Goal: Information Seeking & Learning: Understand process/instructions

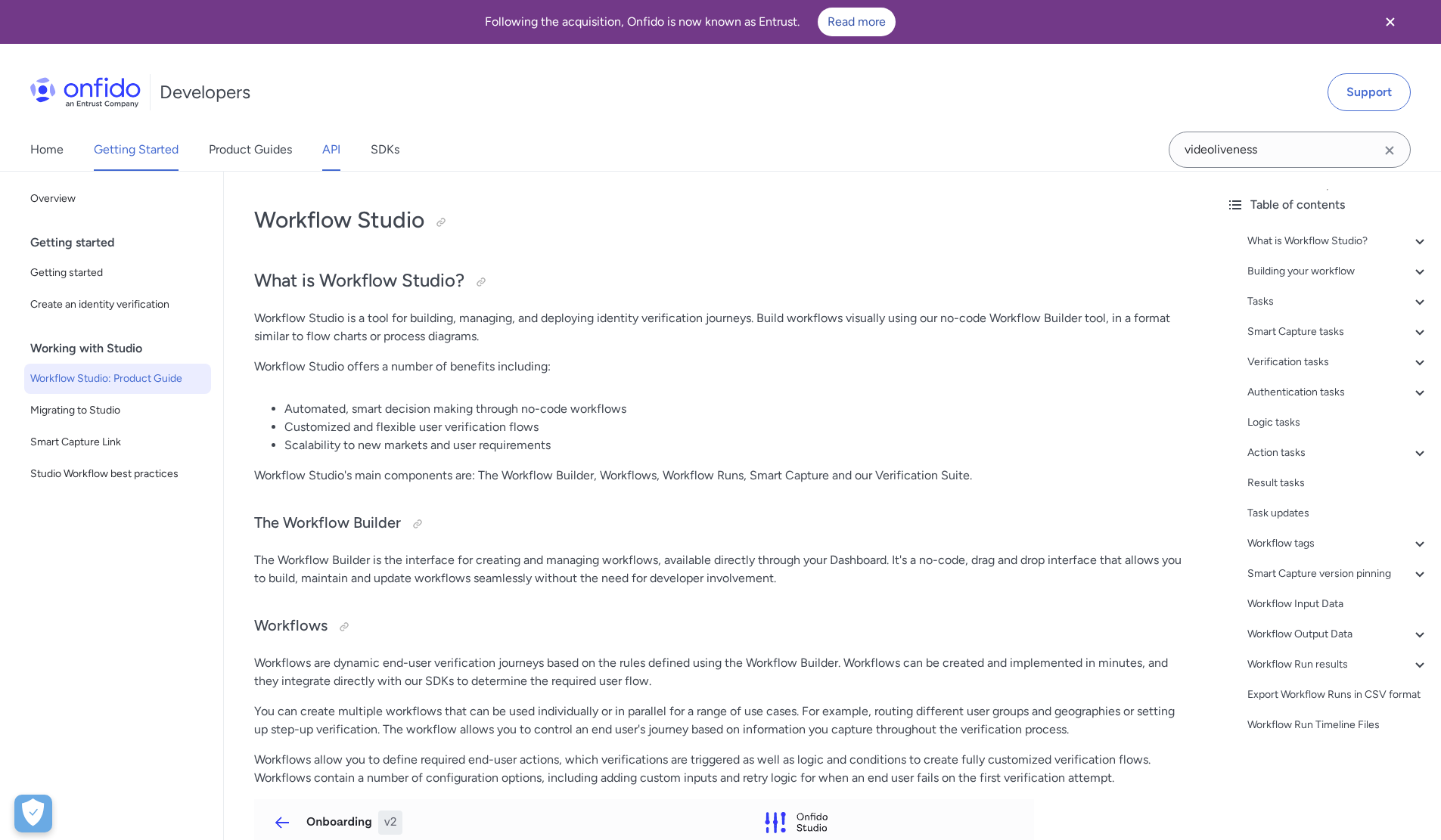
click at [339, 145] on link "API" at bounding box center [331, 149] width 18 height 42
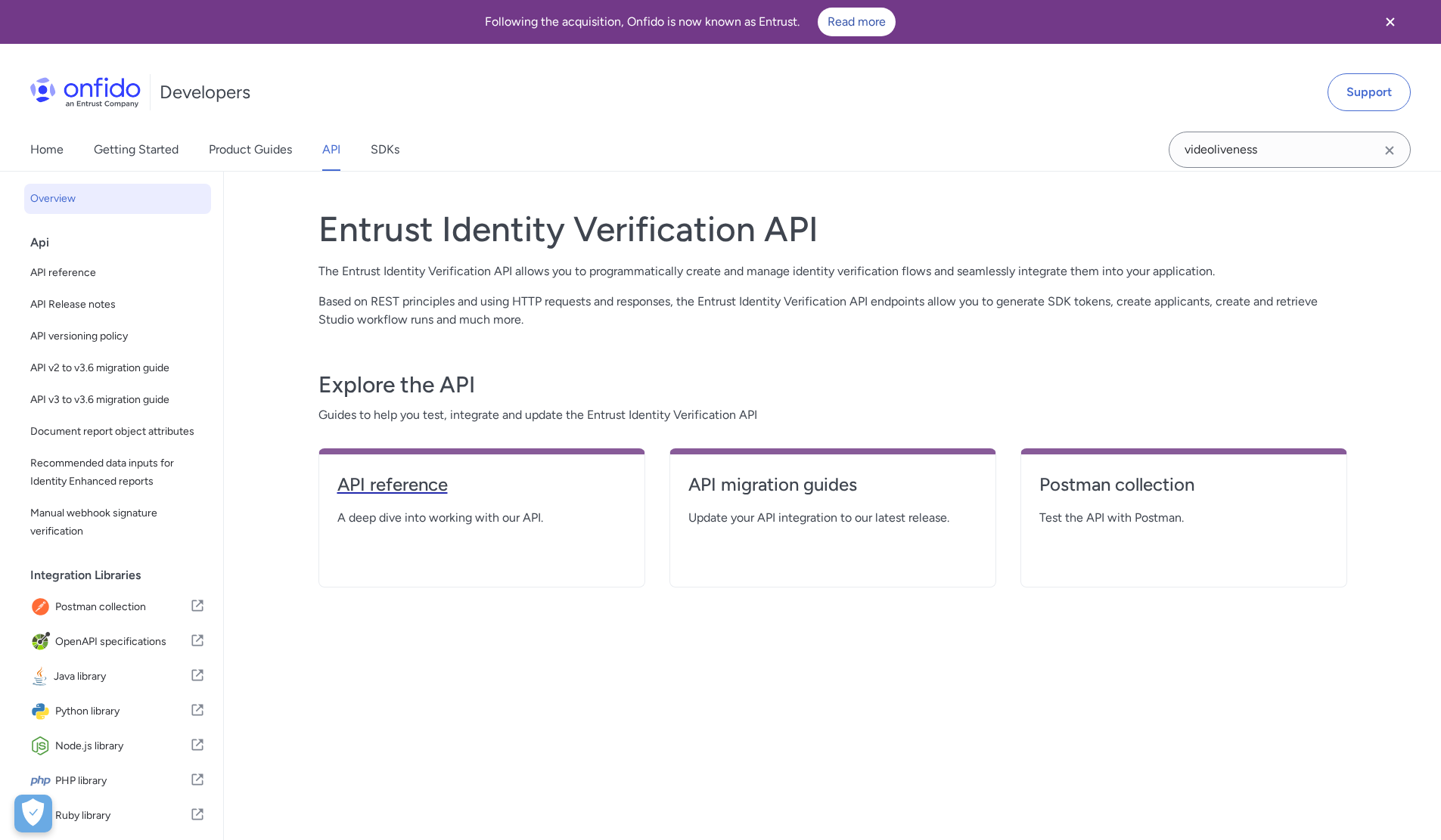
click at [389, 503] on link "API reference" at bounding box center [481, 490] width 289 height 36
select select "http"
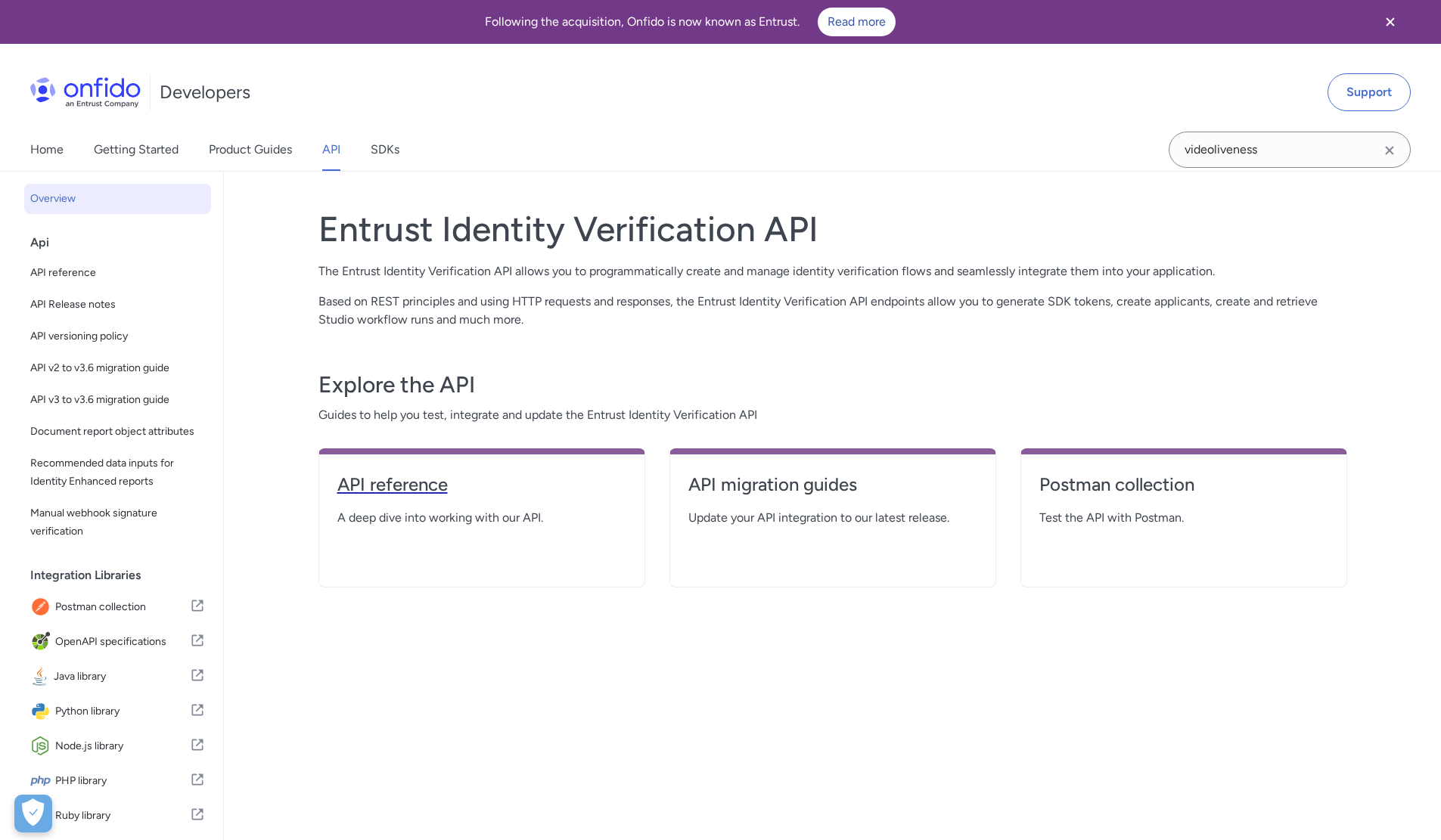
select select "http"
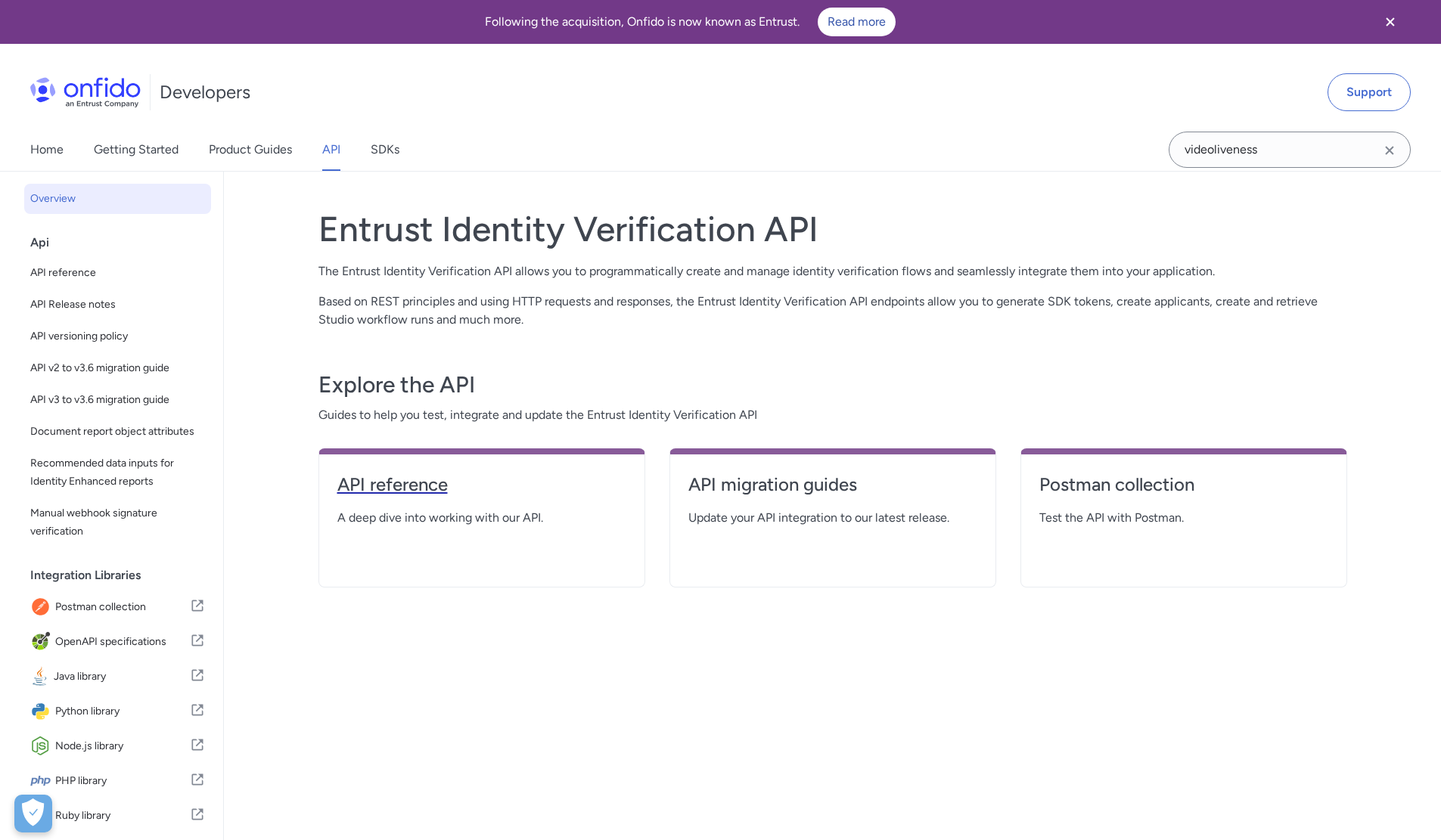
select select "http"
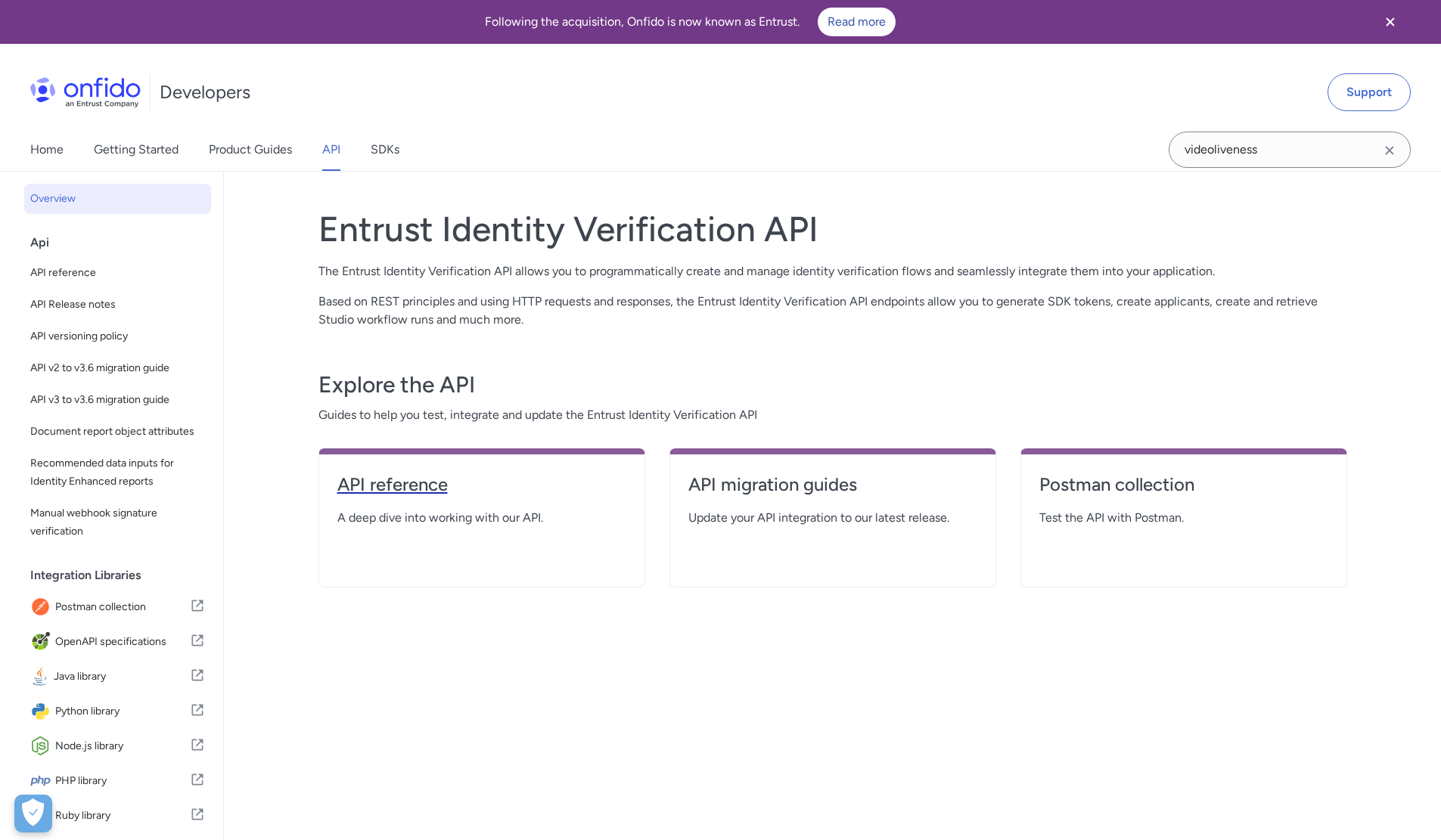
select select "http"
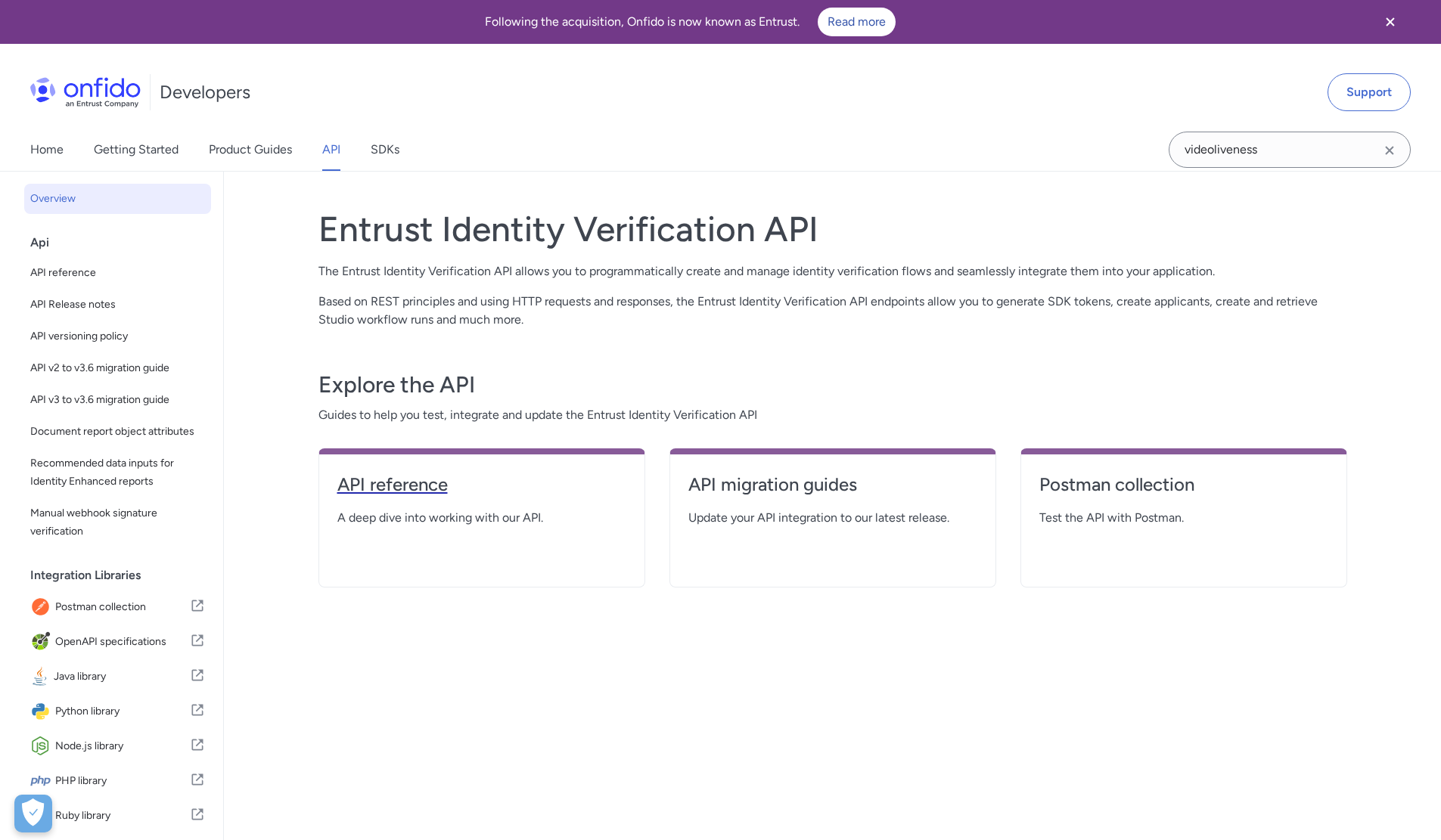
select select "http"
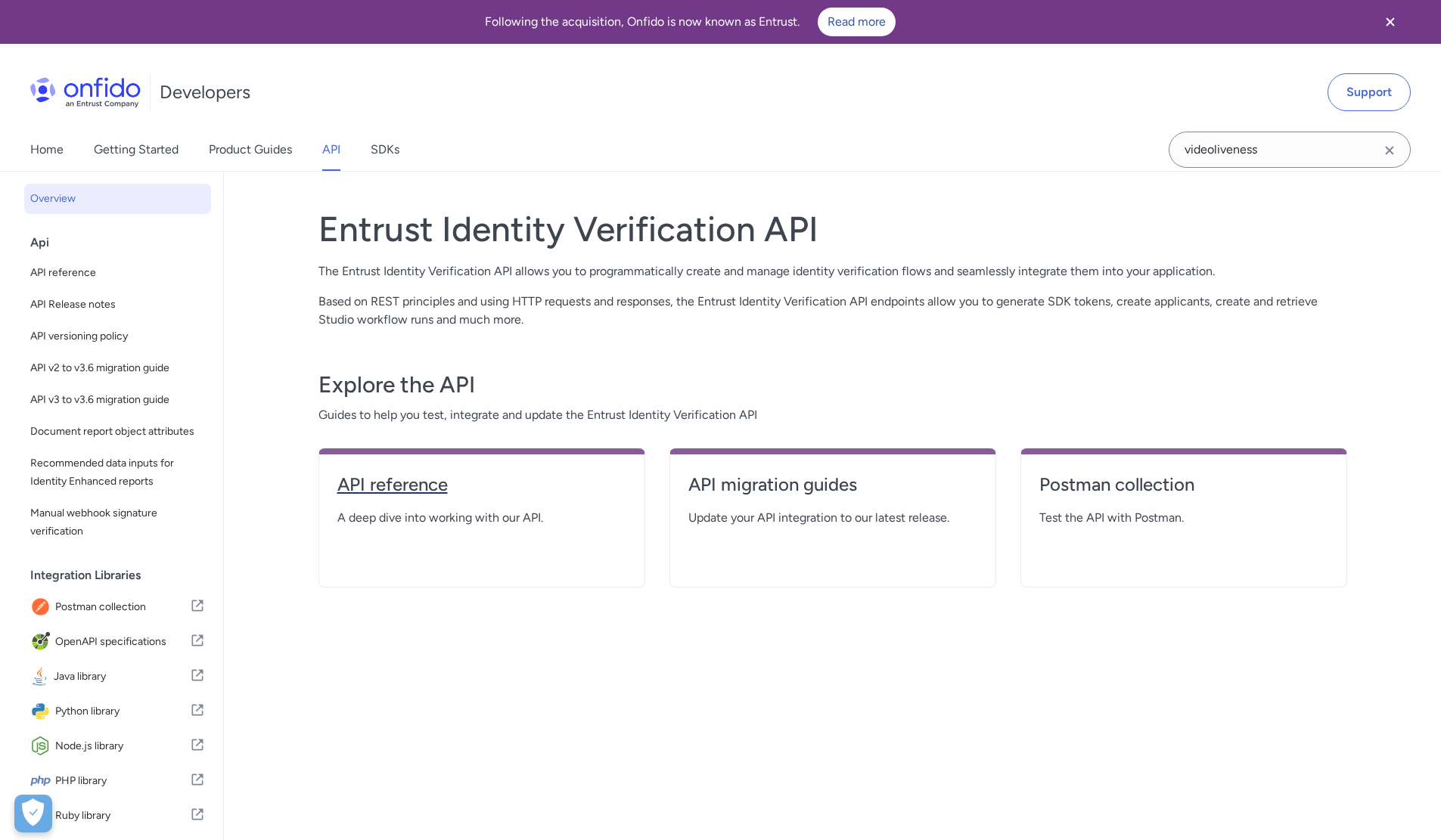
select select "http"
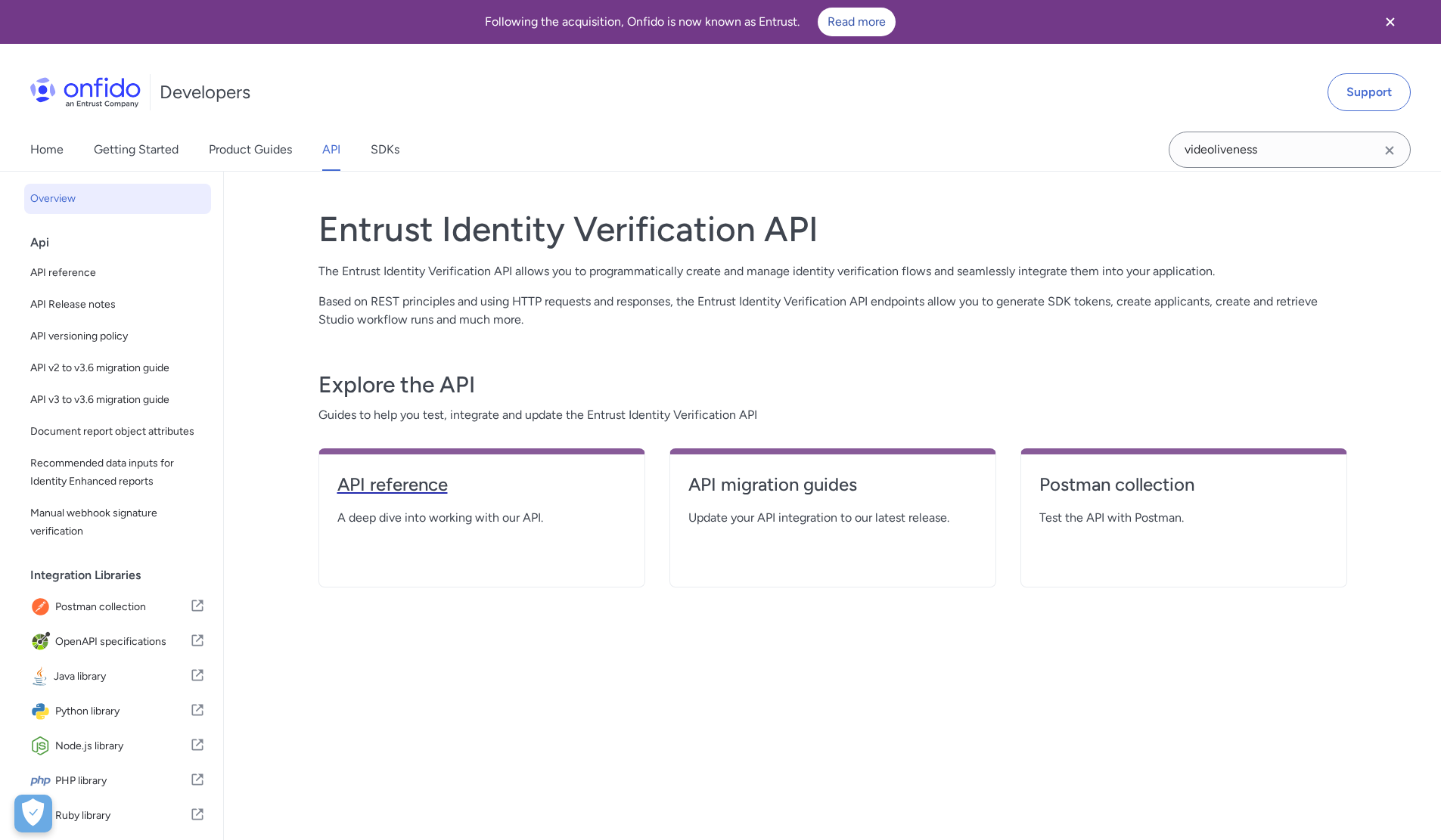
select select "http"
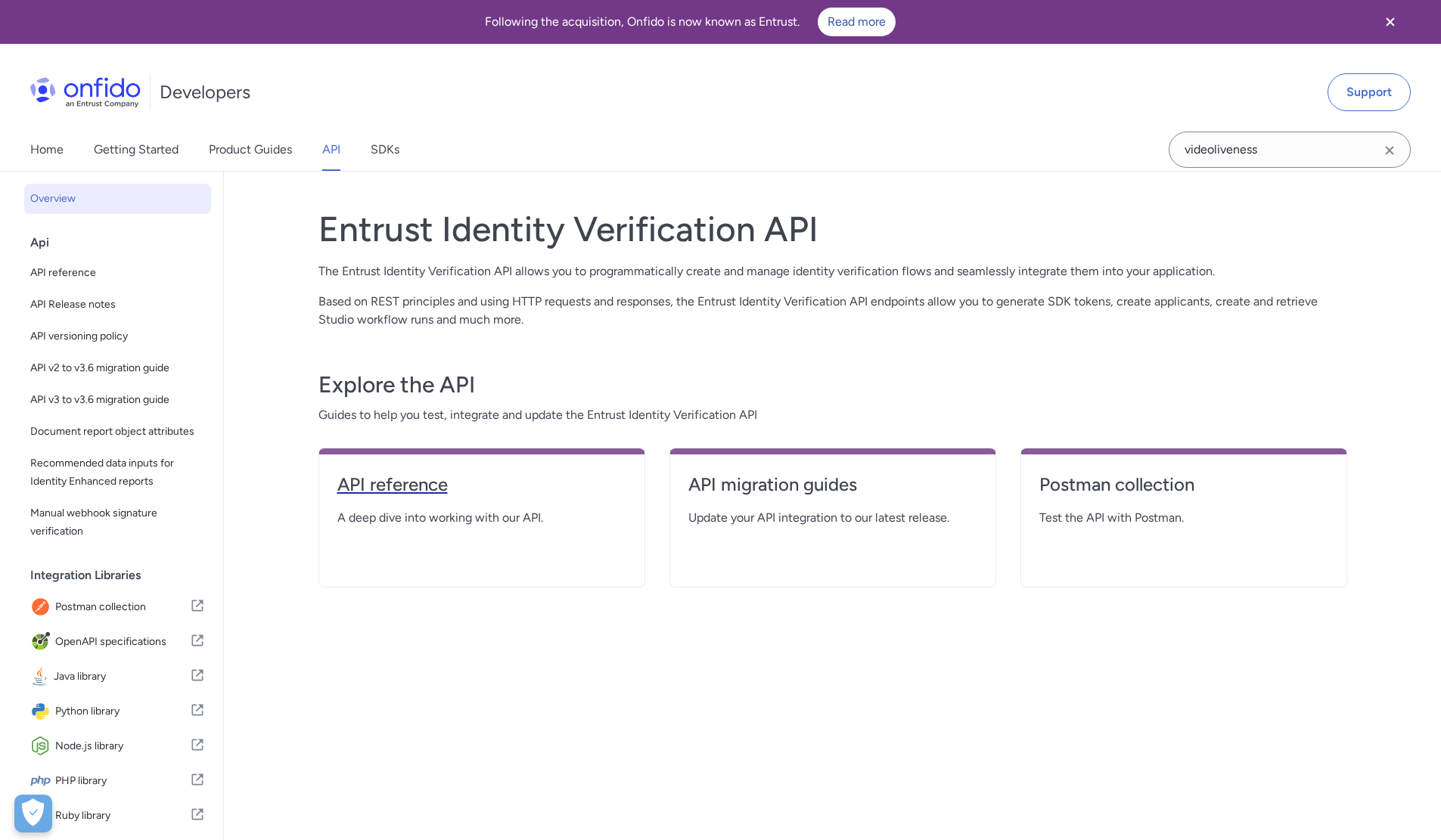
select select "http"
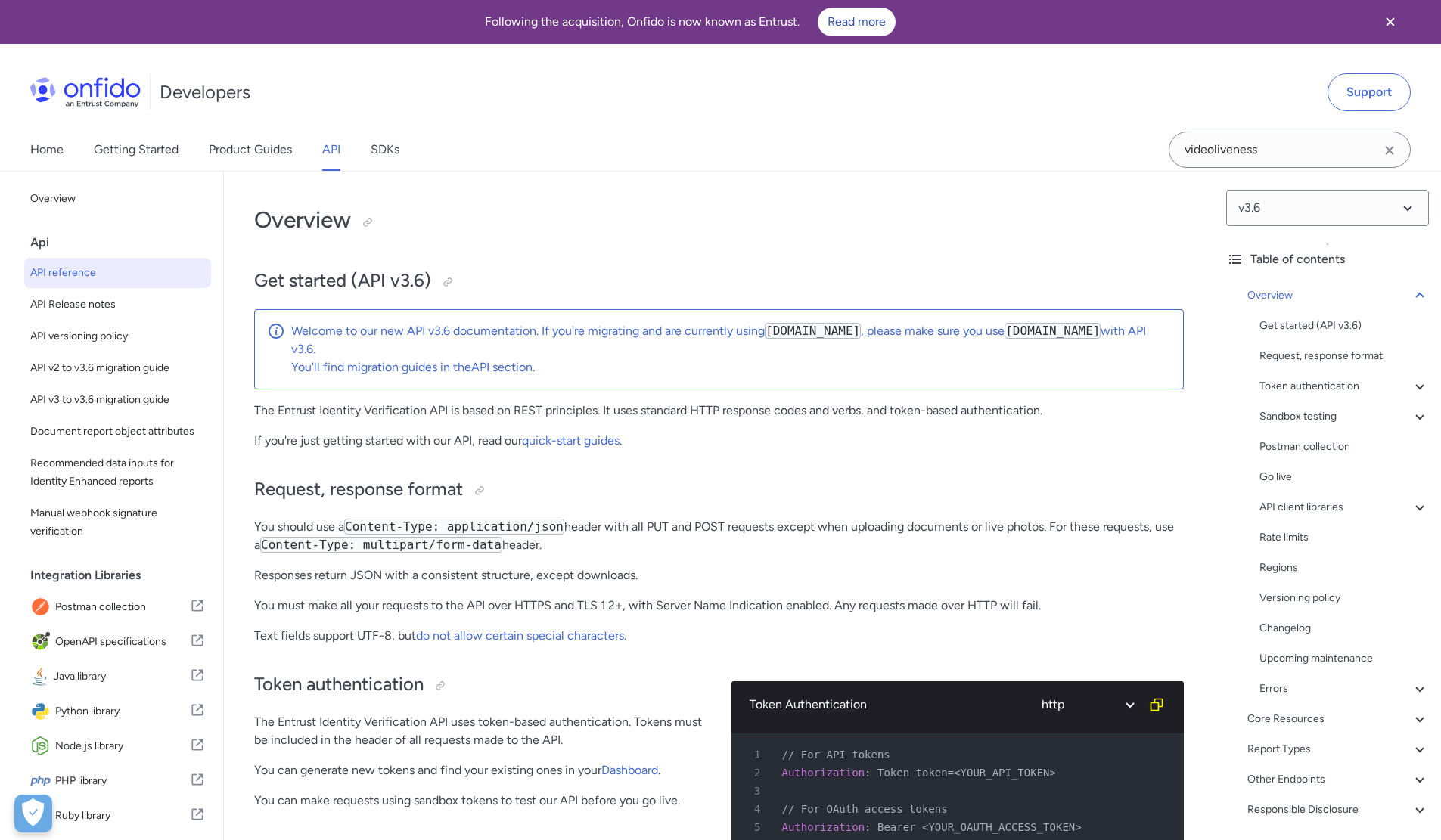
click at [1396, 153] on icon "Clear search field button" at bounding box center [1390, 150] width 18 height 18
click at [1299, 152] on input "Onfido search input field" at bounding box center [1290, 149] width 242 height 36
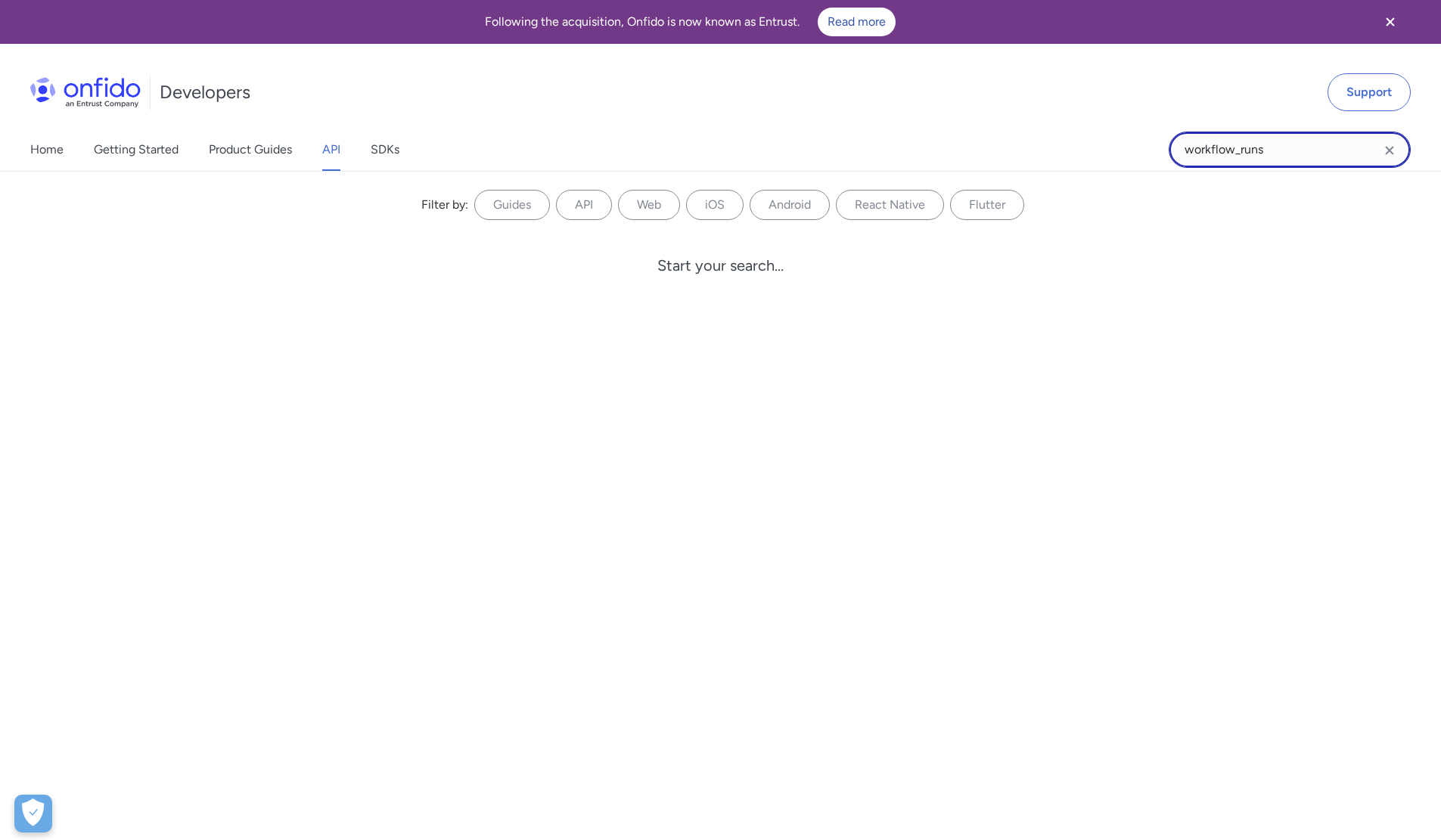
type input "workflow_runs"
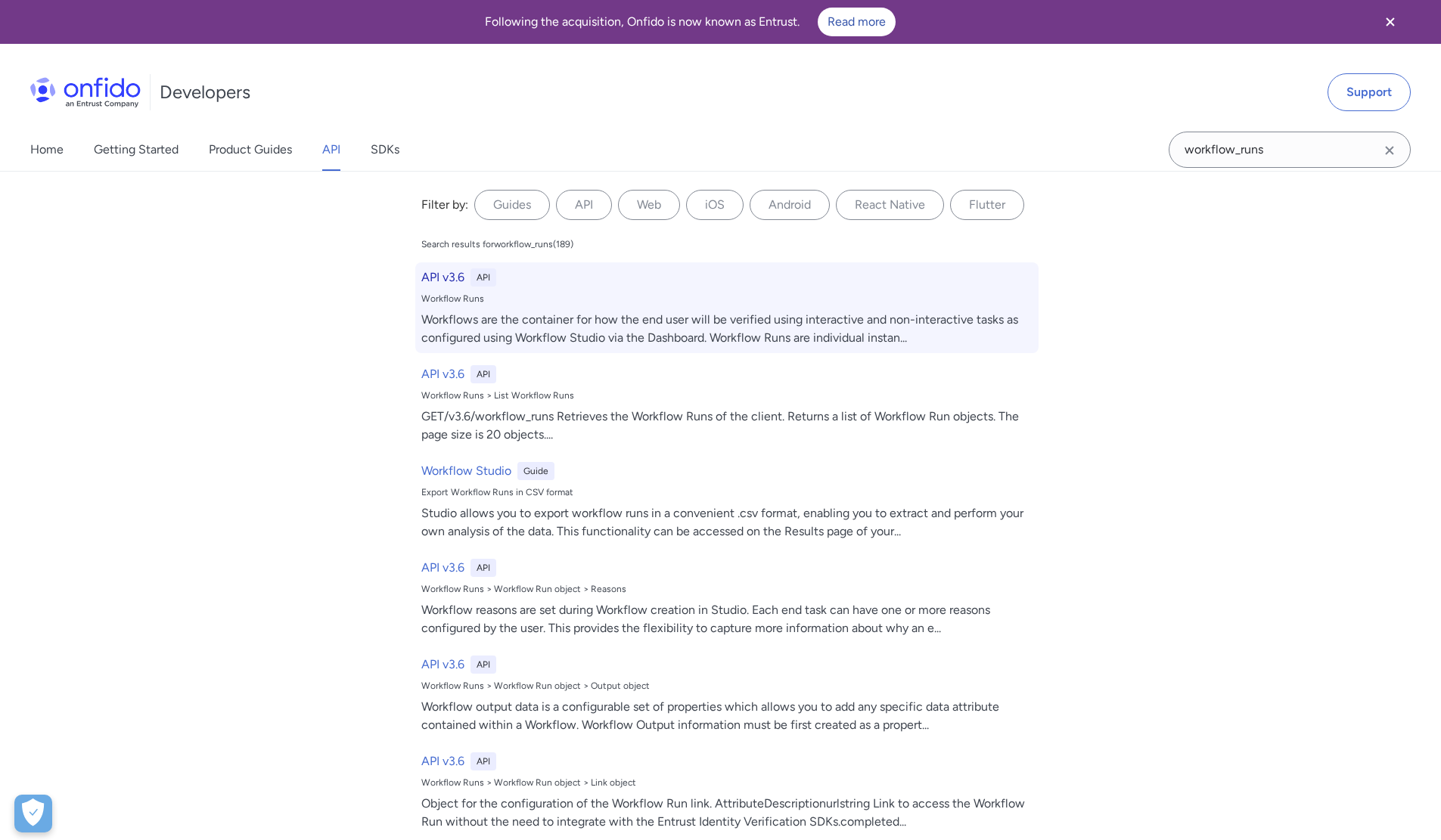
click at [442, 274] on h6 "API v3.6" at bounding box center [443, 277] width 43 height 18
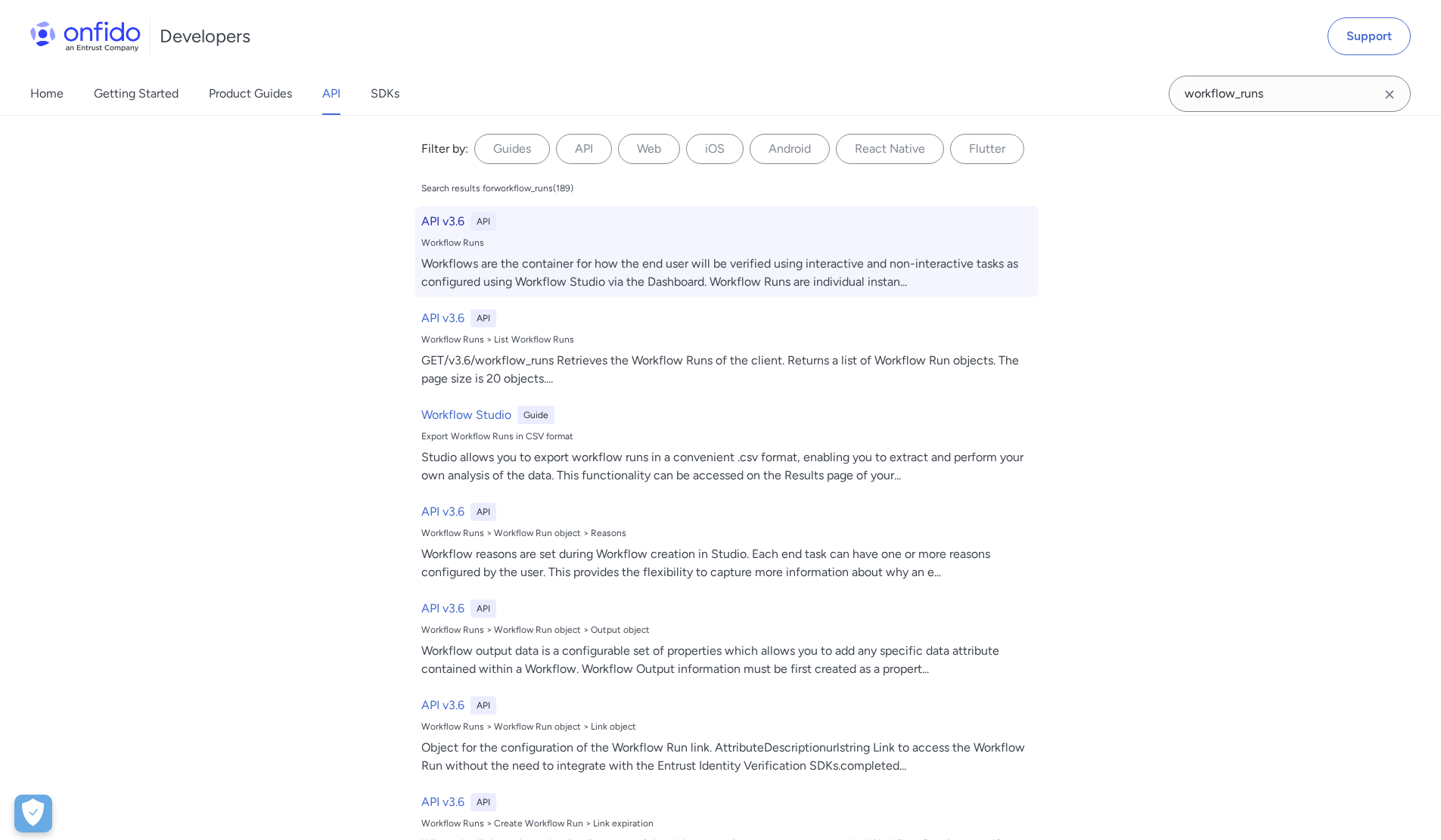
click at [524, 266] on div "Workflows are the container for how the end user will be verified using interac…" at bounding box center [727, 273] width 611 height 36
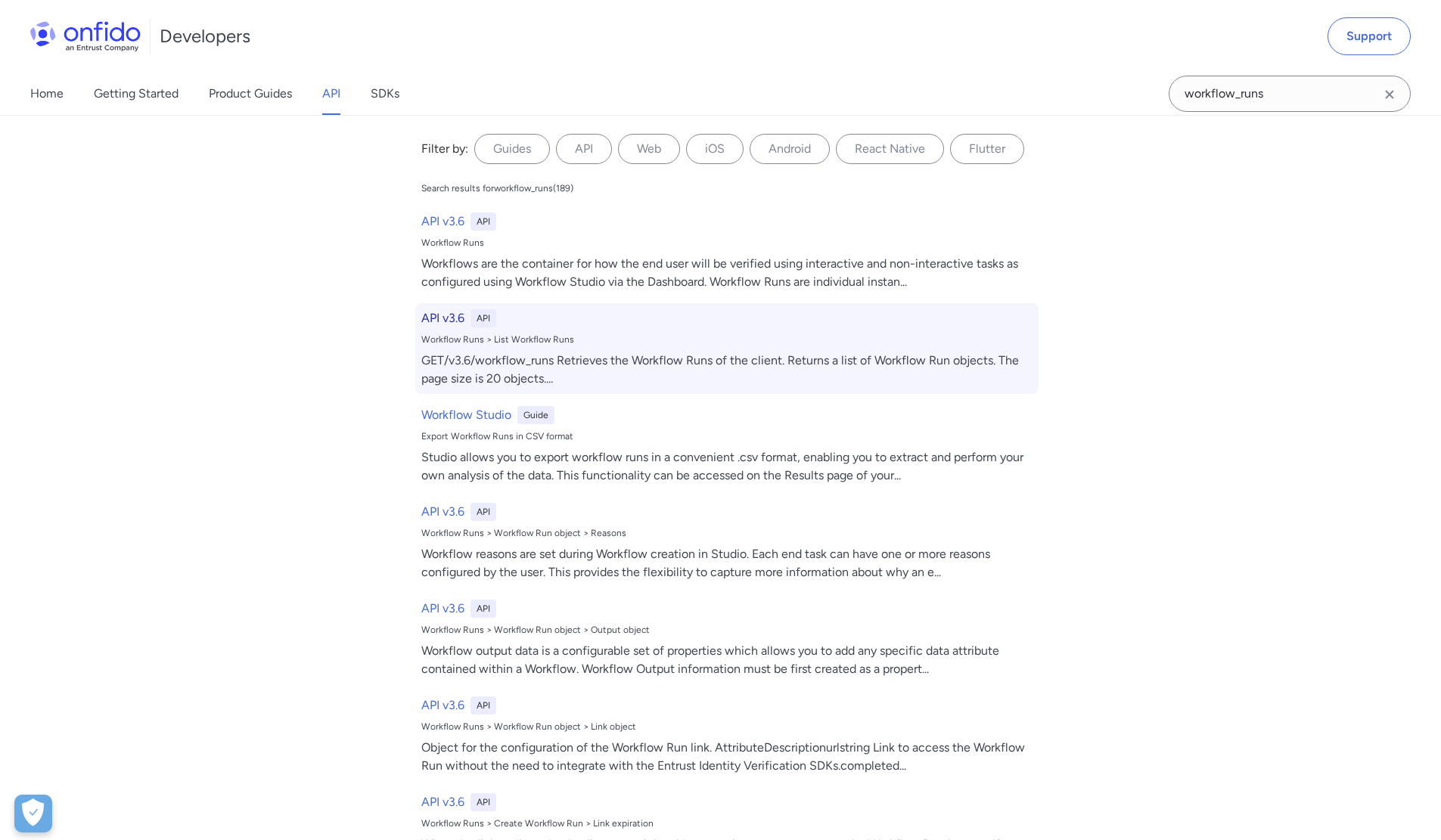
click at [525, 339] on div "Workflow Runs > List Workflow Runs" at bounding box center [727, 339] width 611 height 12
click at [428, 321] on h6 "API v3.6" at bounding box center [443, 318] width 43 height 18
click at [505, 344] on div "Workflow Runs > List Workflow Runs" at bounding box center [727, 339] width 611 height 12
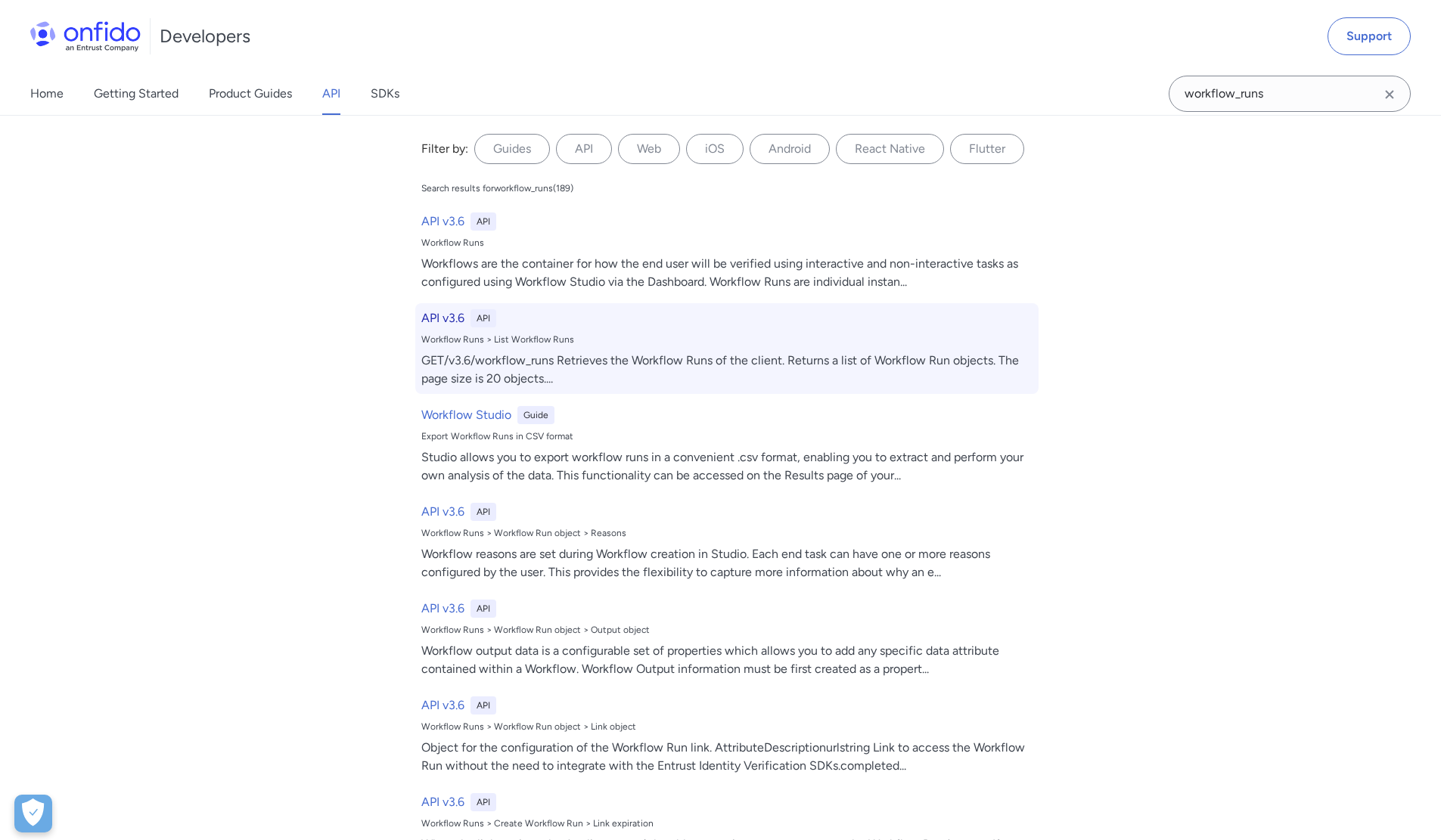
click at [505, 344] on div "Workflow Runs > List Workflow Runs" at bounding box center [727, 339] width 611 height 12
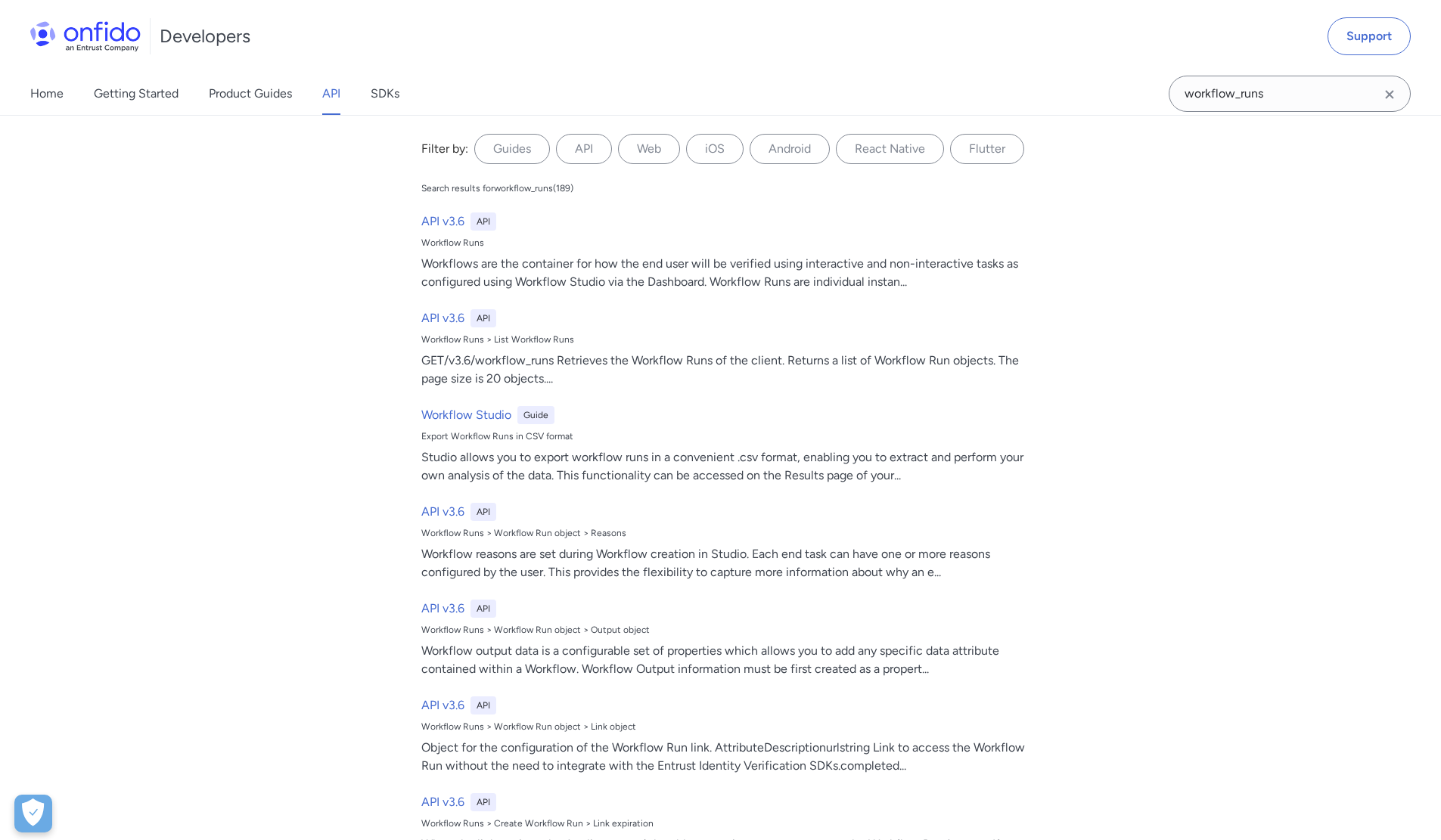
scroll to position [32491, 0]
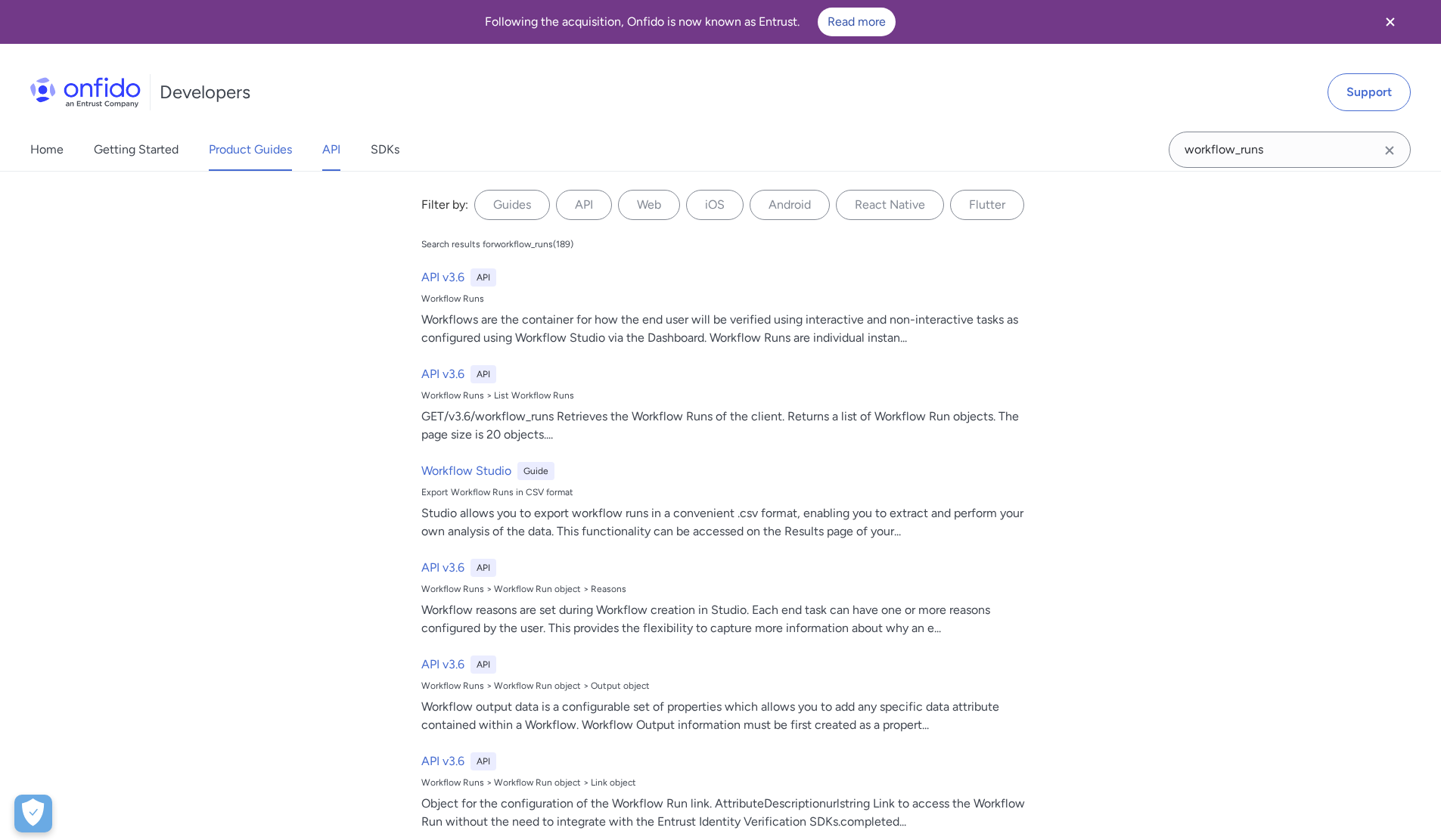
click at [228, 151] on link "Product Guides" at bounding box center [250, 149] width 83 height 42
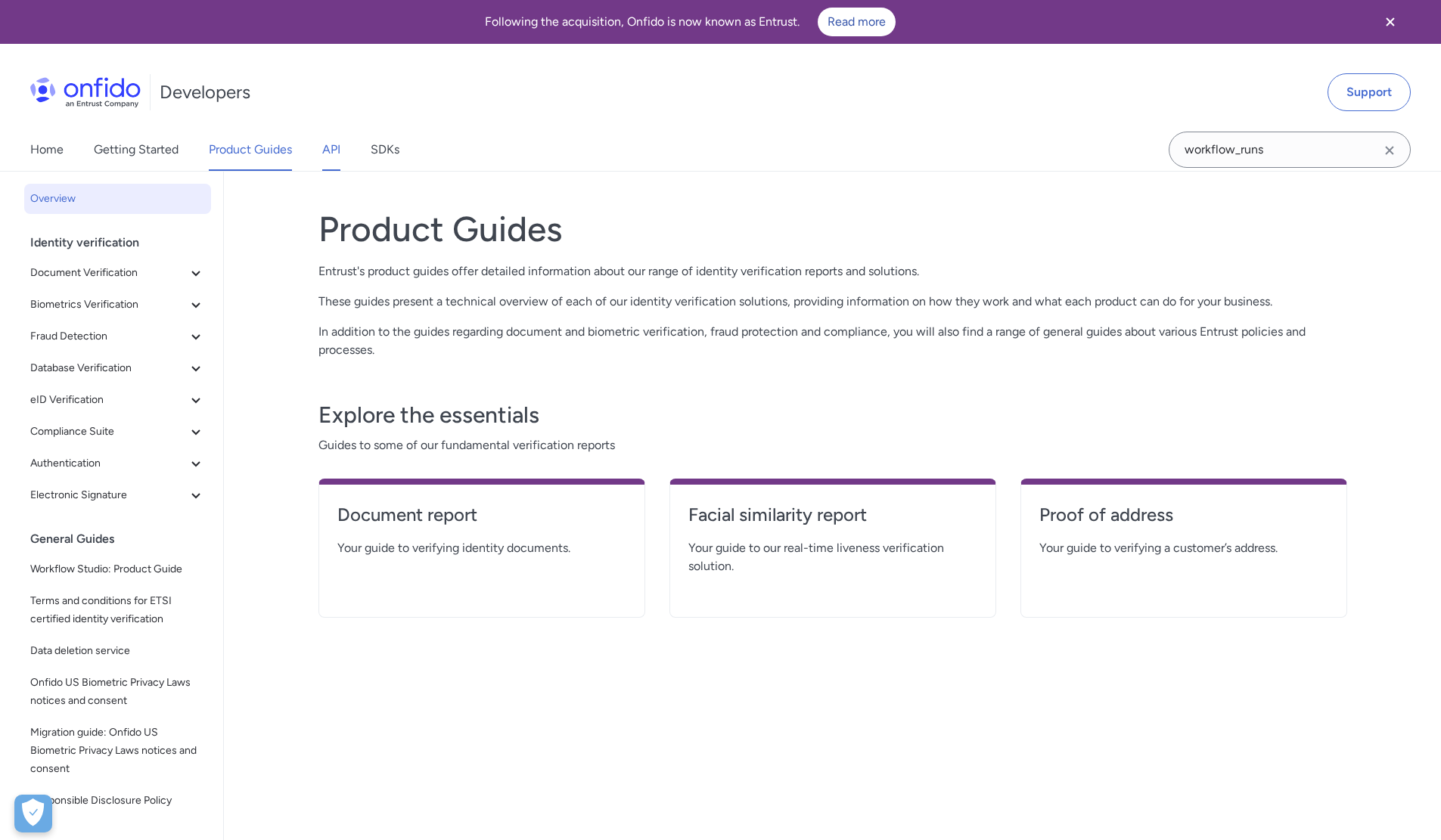
click at [333, 151] on link "API" at bounding box center [331, 149] width 18 height 42
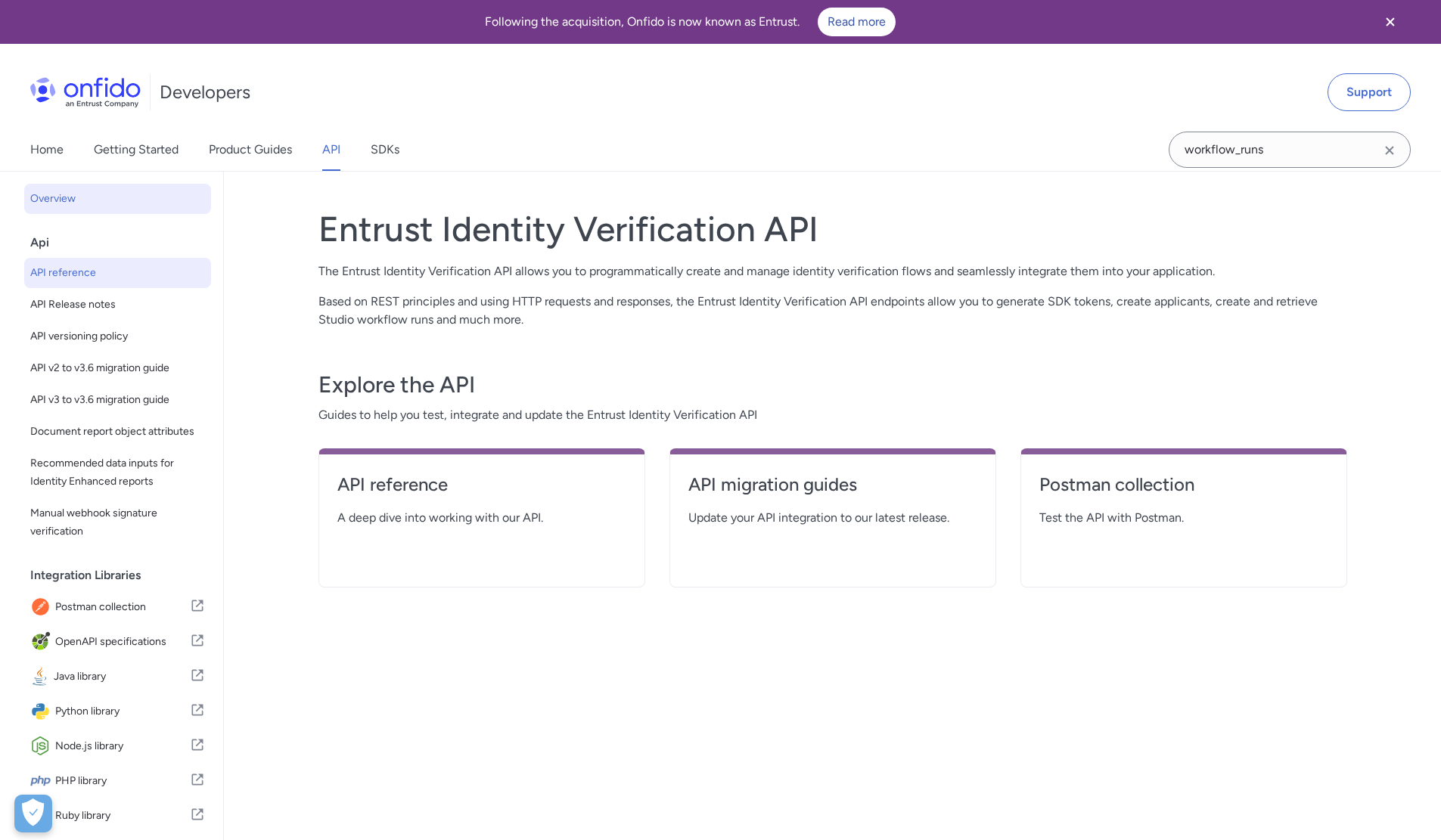
click at [62, 280] on span "API reference" at bounding box center [118, 273] width 175 height 18
select select "http"
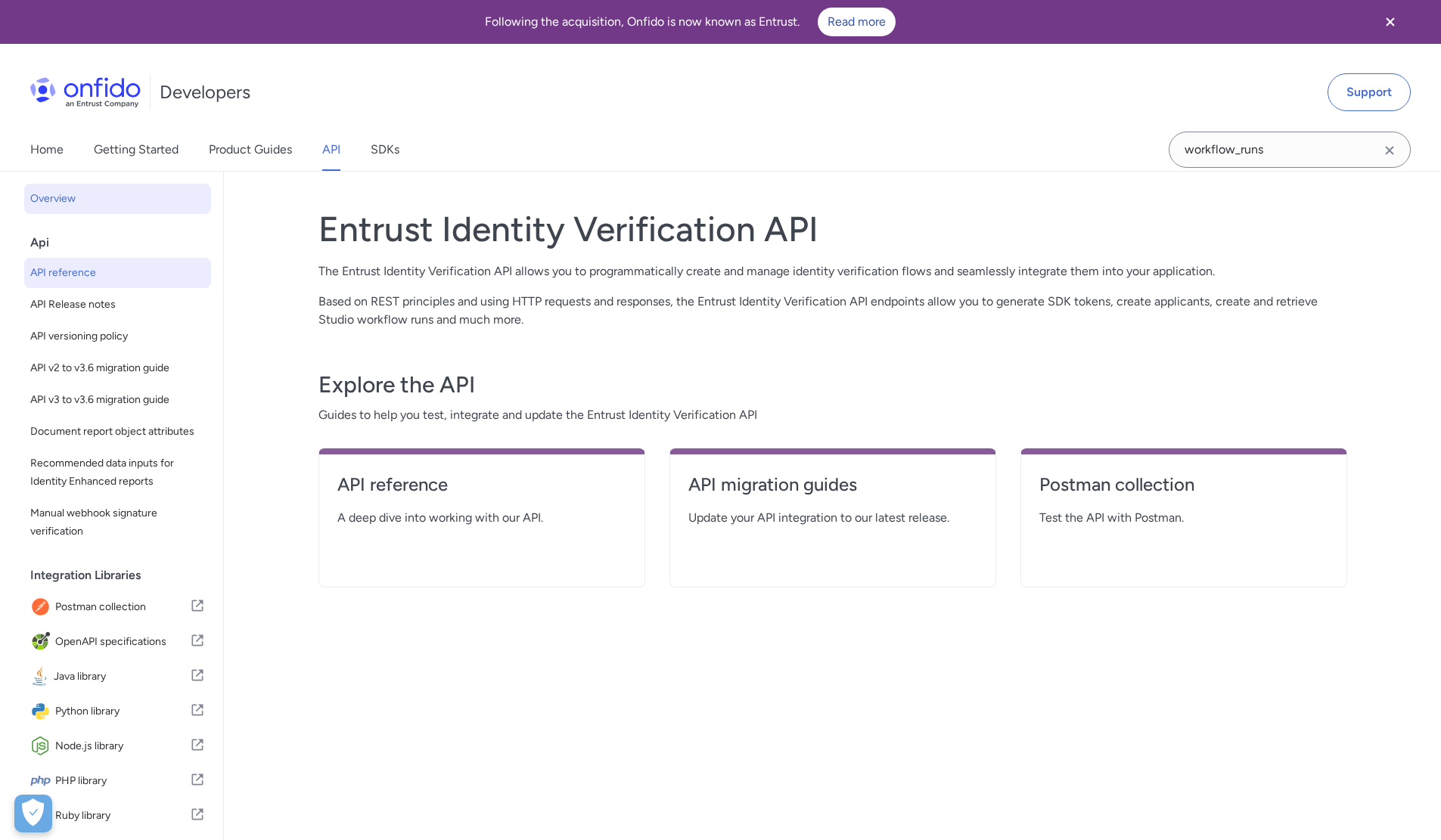
select select "http"
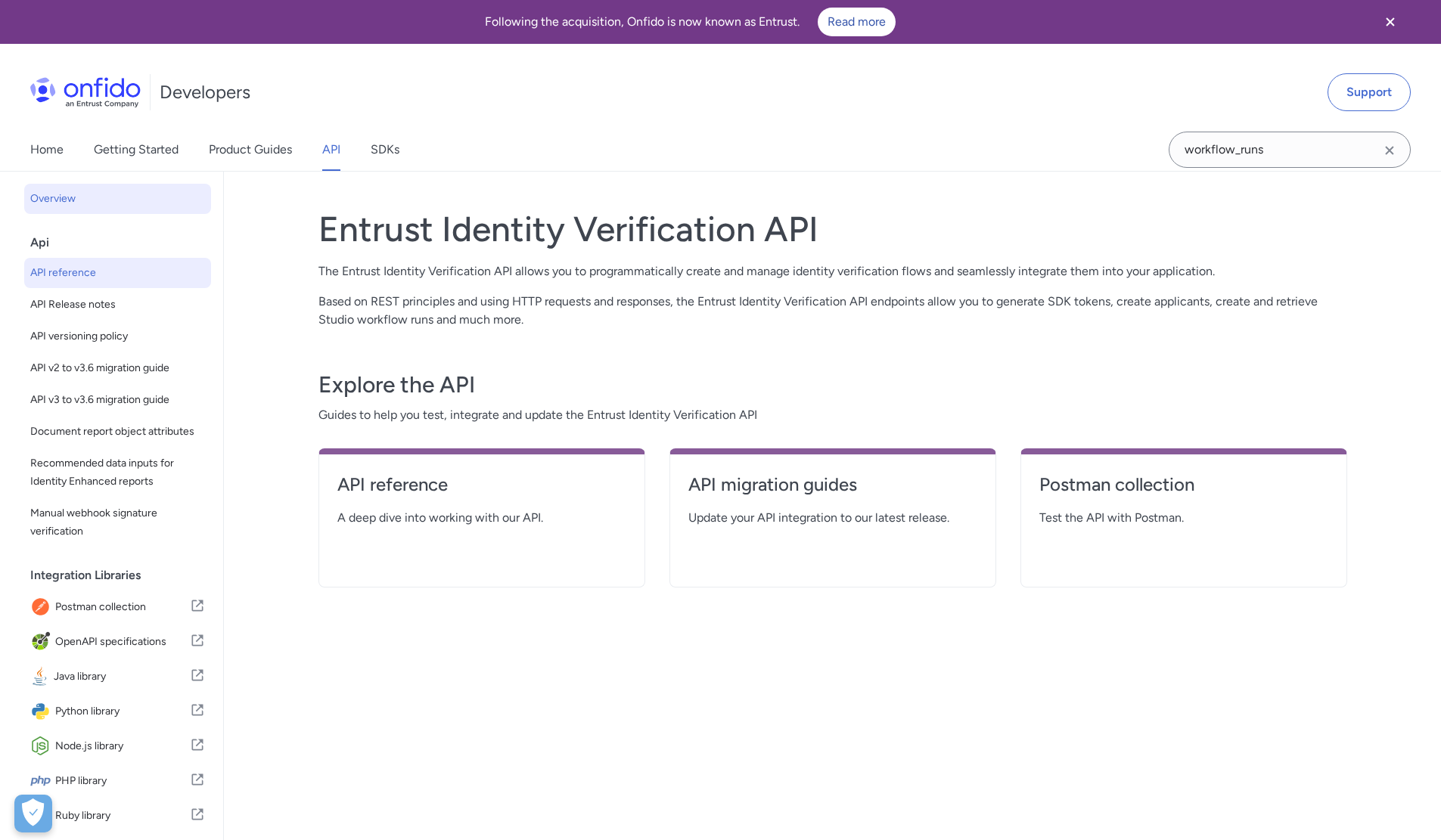
select select "http"
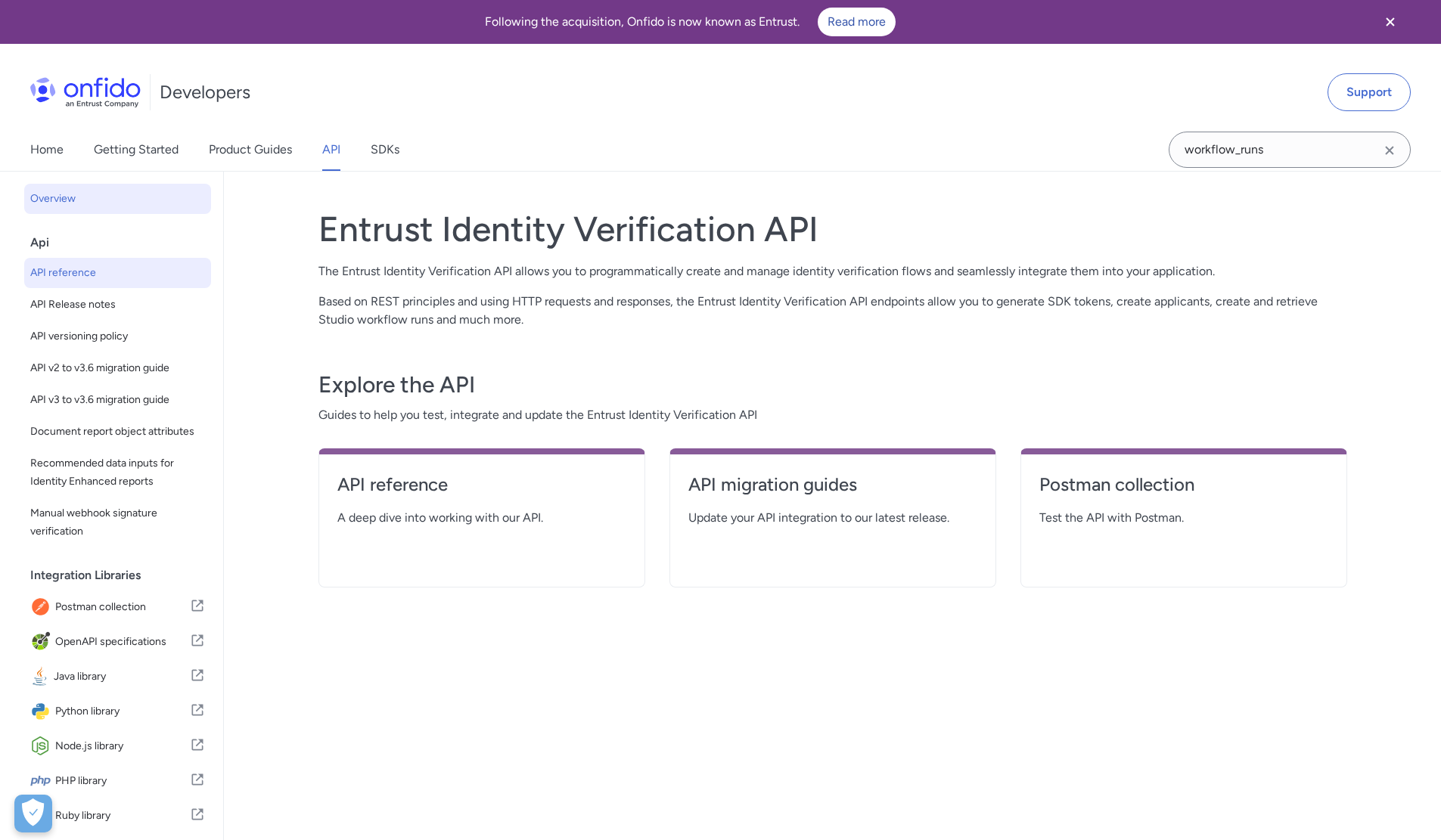
select select "http"
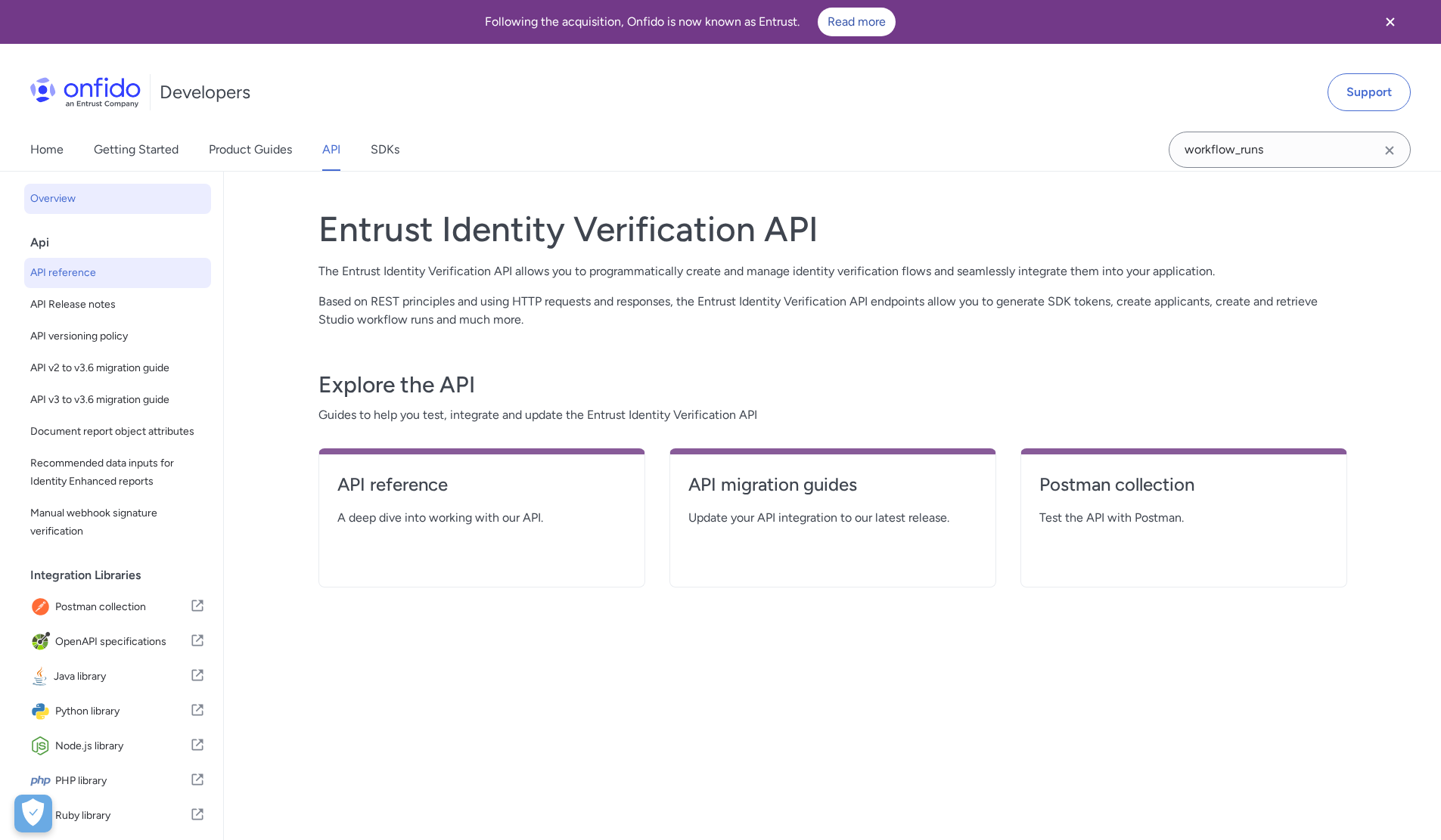
select select "http"
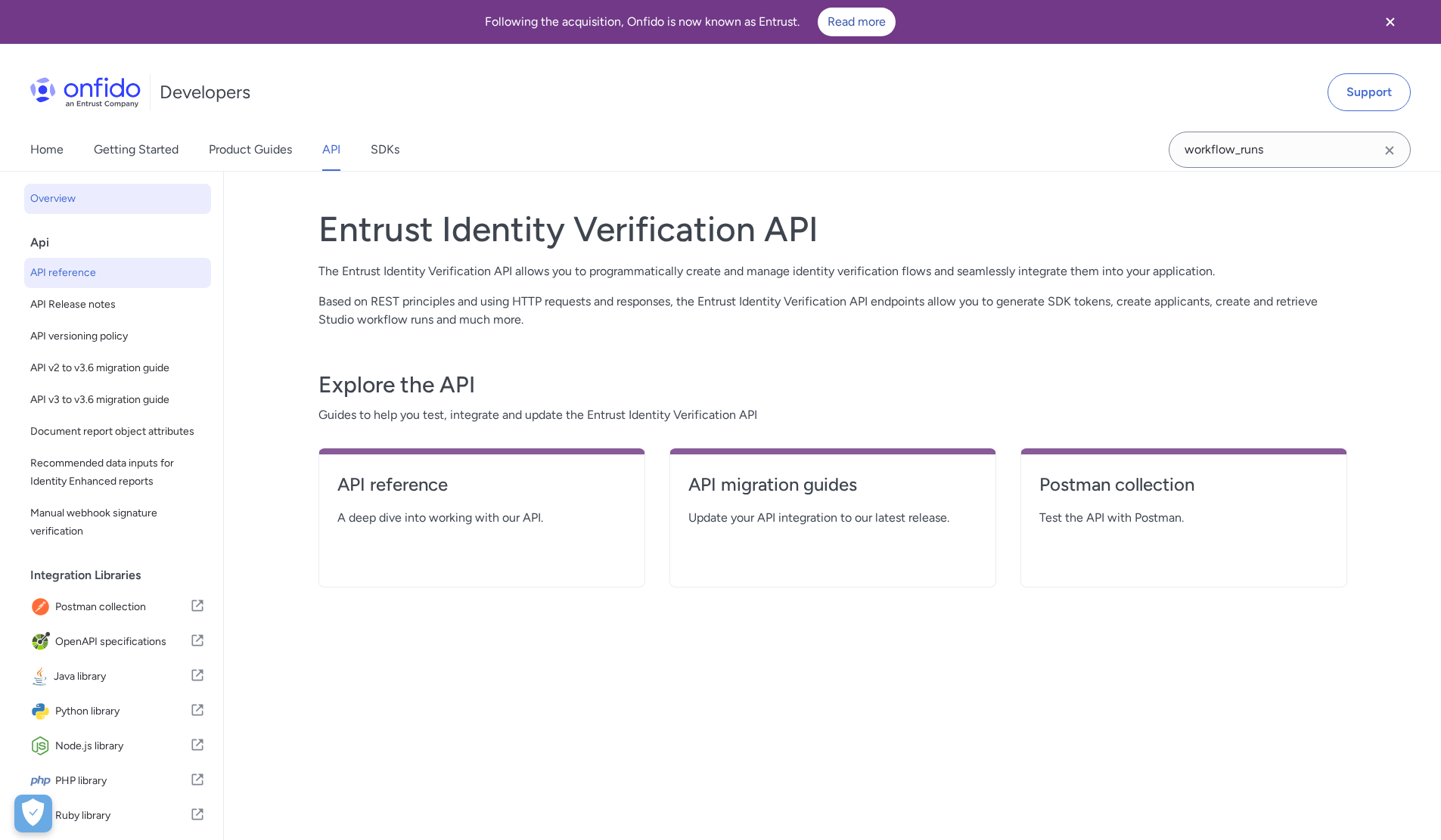
select select "http"
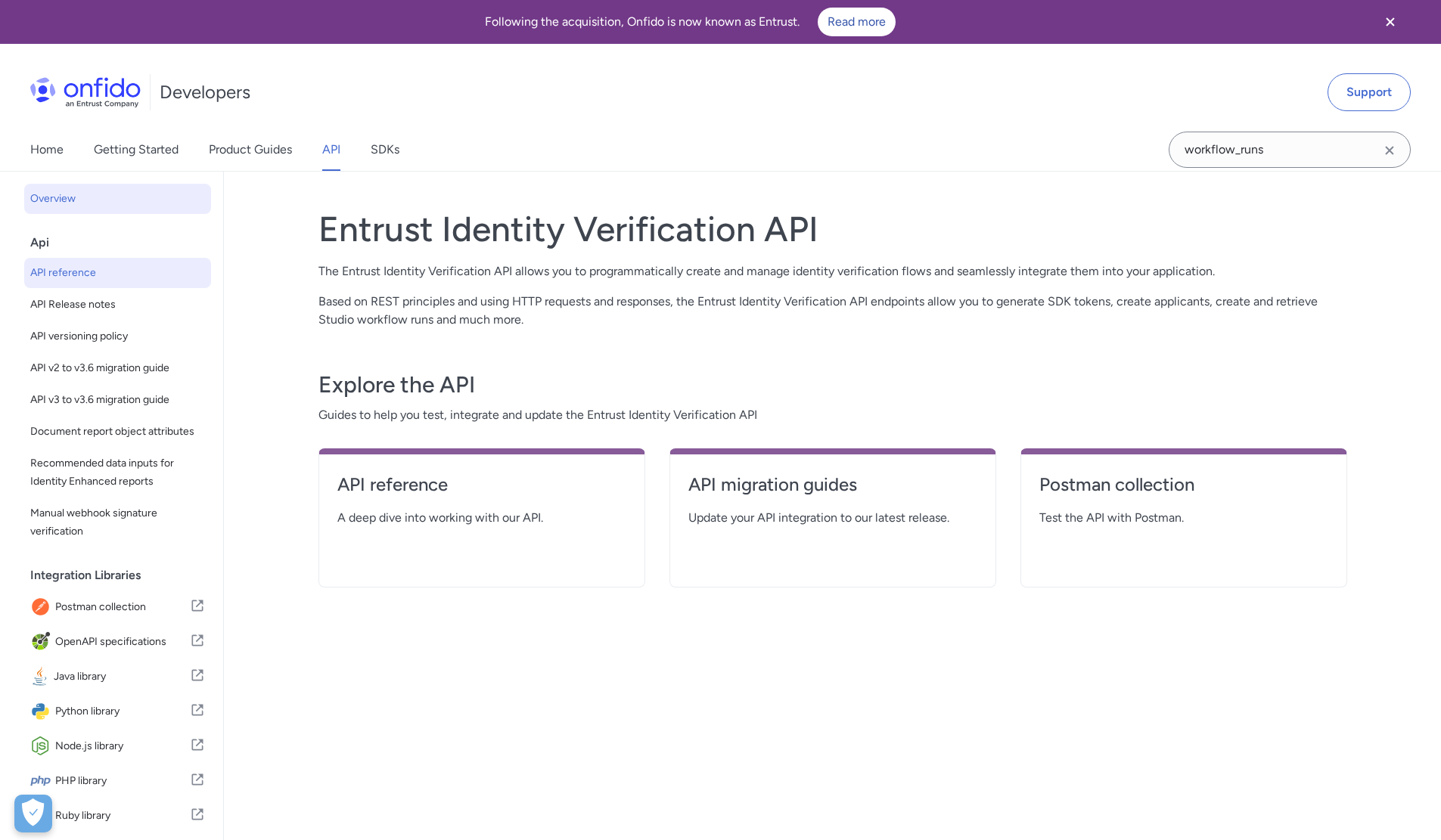
select select "http"
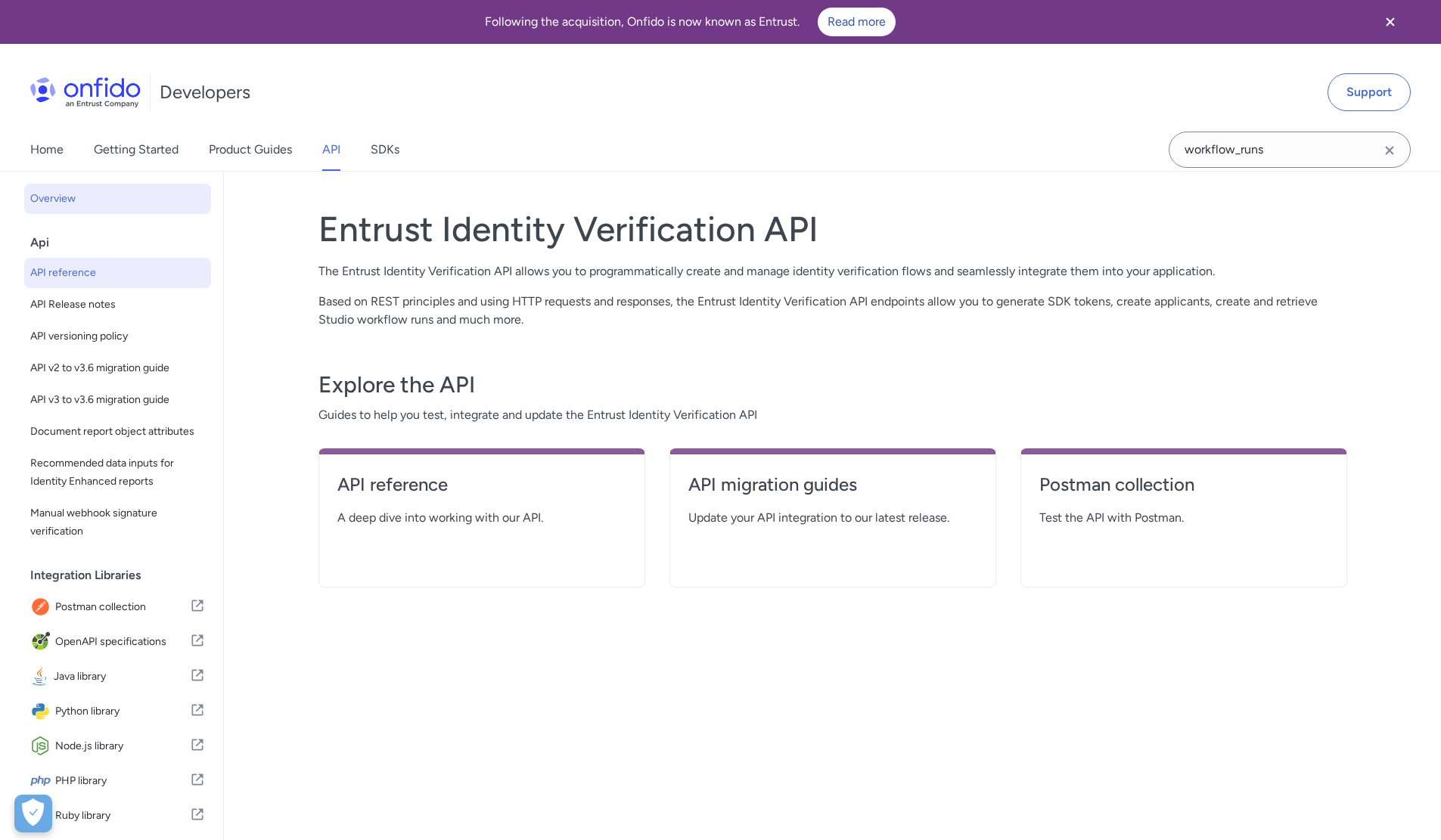
select select "http"
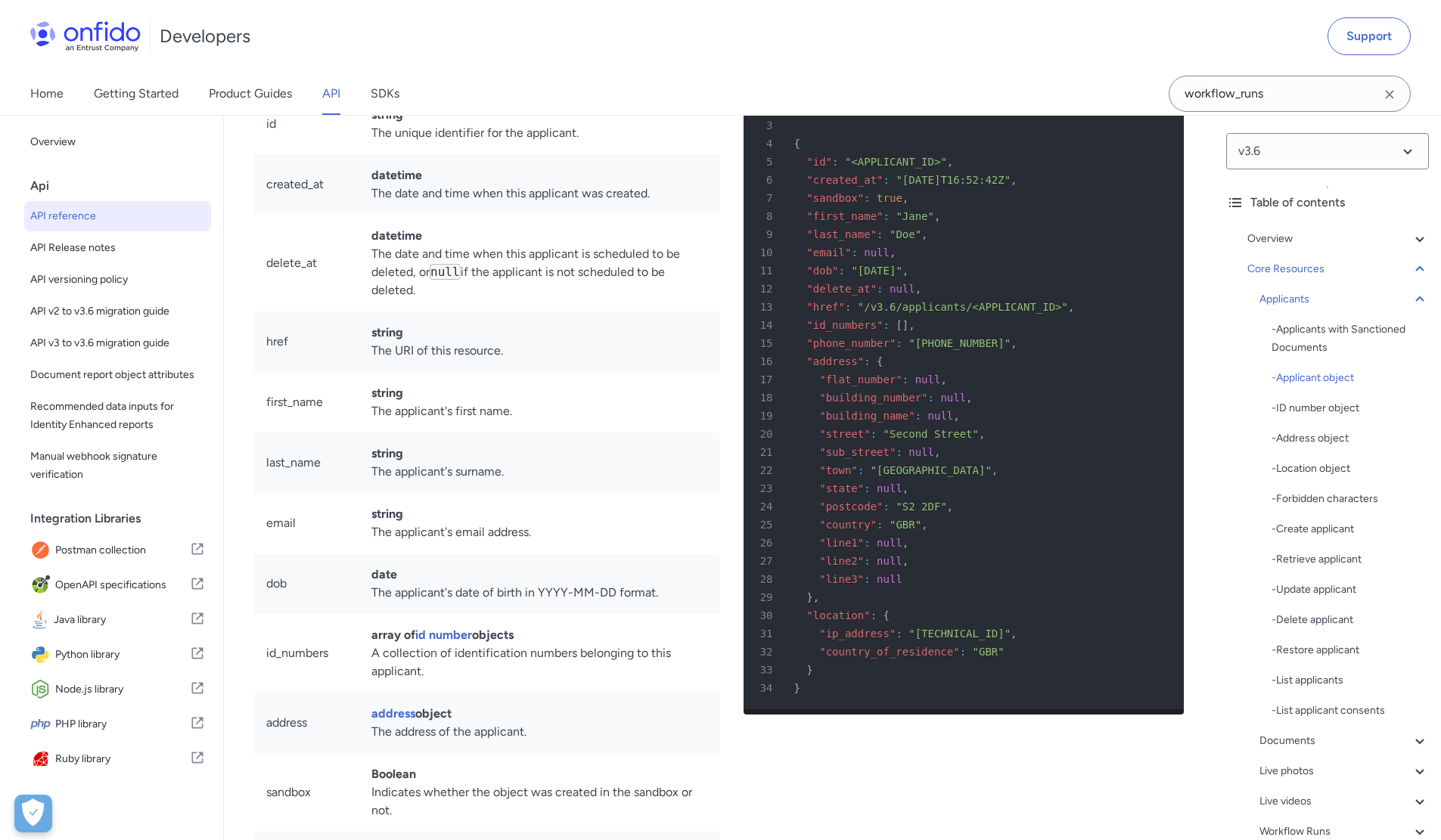
scroll to position [15349, 0]
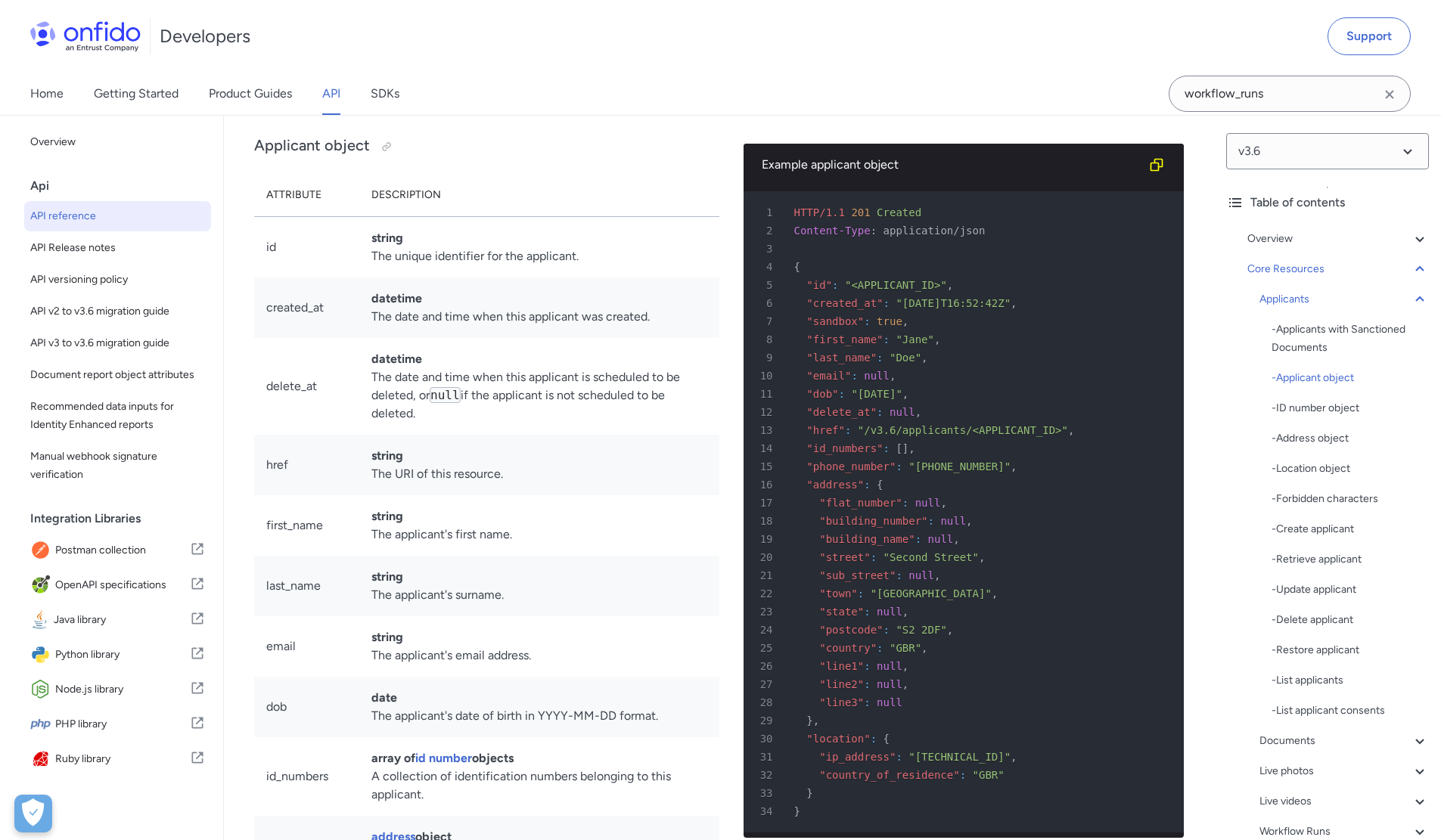
click at [633, 435] on td "datetime The date and time when this applicant is scheduled to be deleted, or n…" at bounding box center [539, 386] width 360 height 97
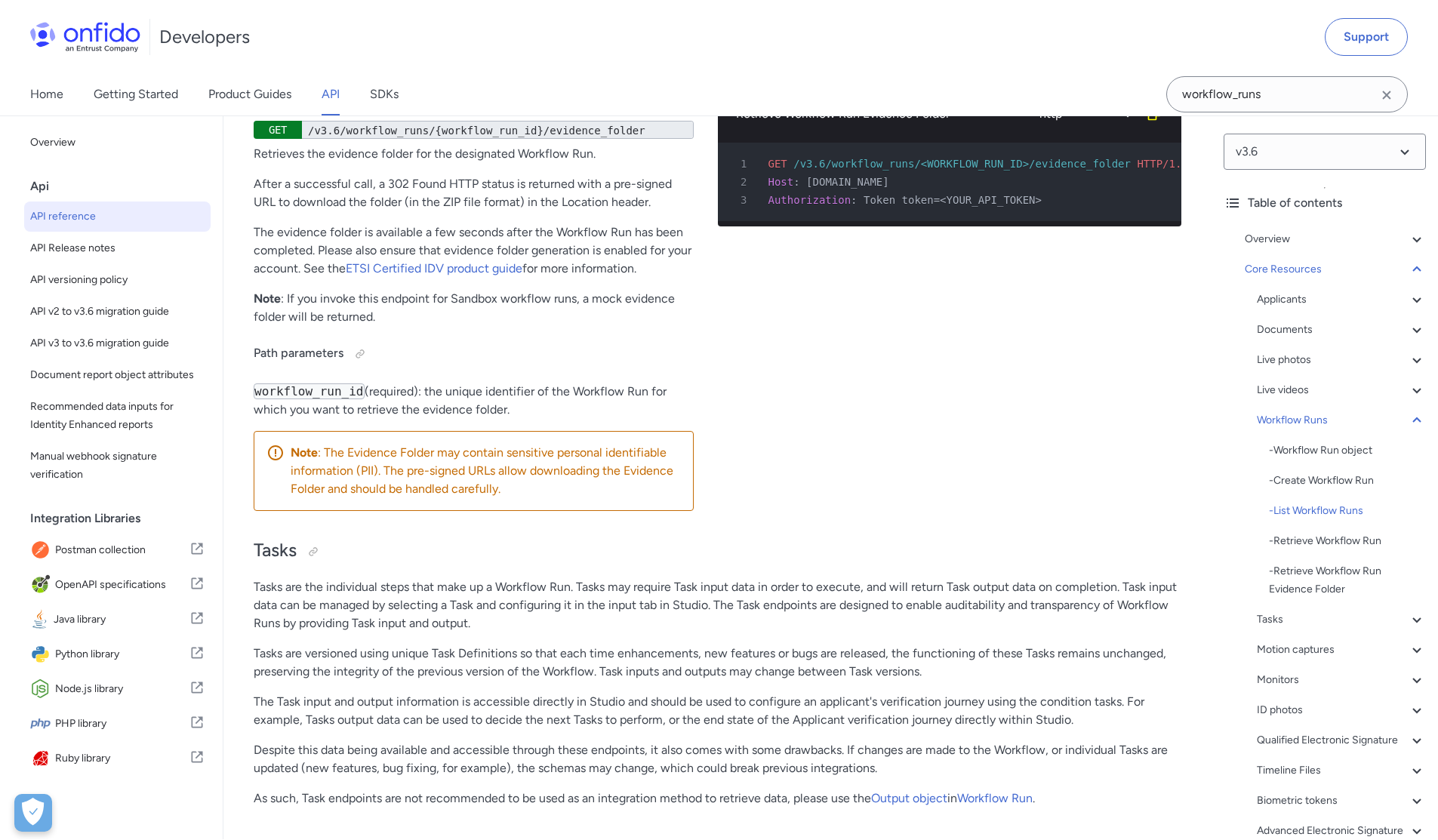
scroll to position [37826, 0]
